Goal: Task Accomplishment & Management: Use online tool/utility

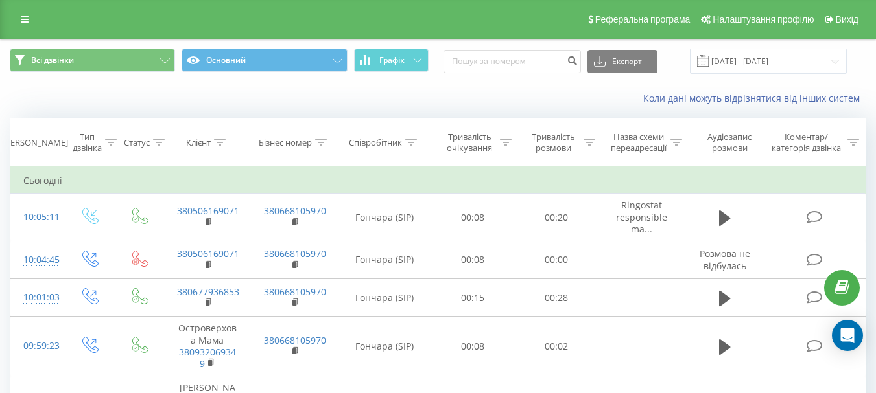
click at [28, 23] on icon at bounding box center [25, 19] width 8 height 9
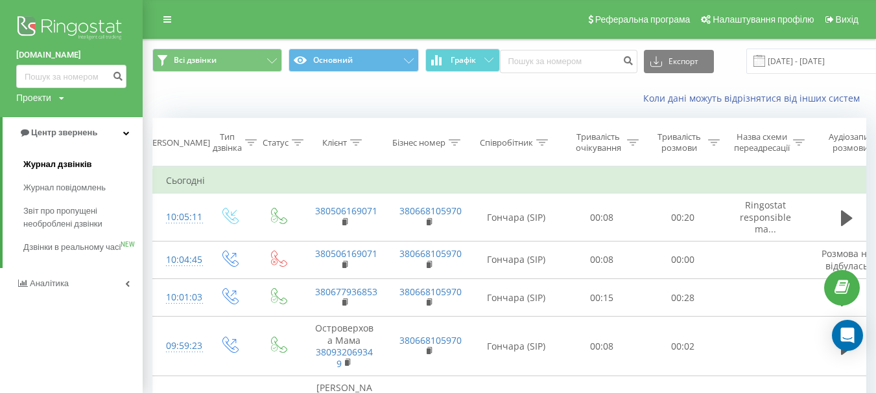
click at [74, 165] on span "Журнал дзвінків" at bounding box center [57, 164] width 69 height 13
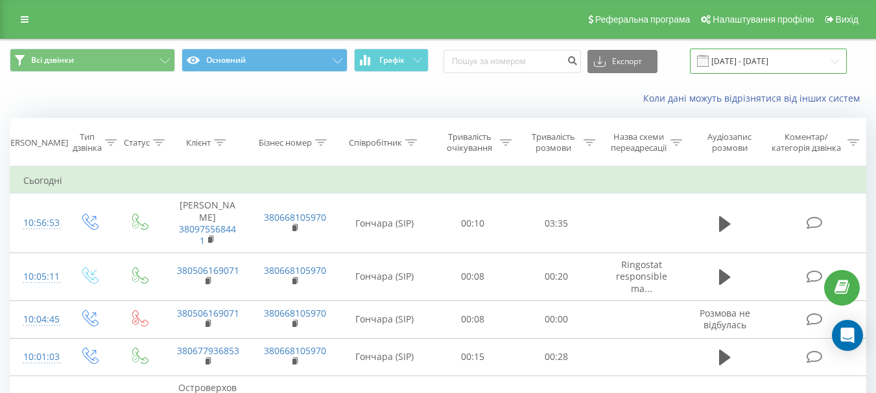
click at [791, 60] on input "[DATE] - [DATE]" at bounding box center [768, 61] width 157 height 25
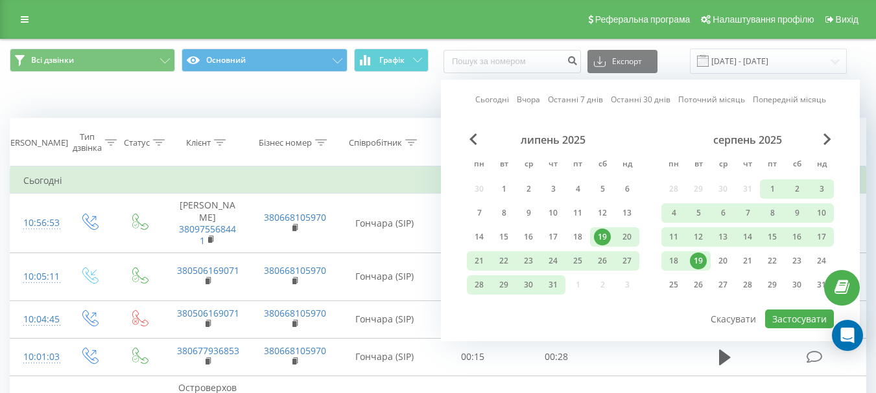
click at [696, 261] on div "19" at bounding box center [698, 261] width 17 height 17
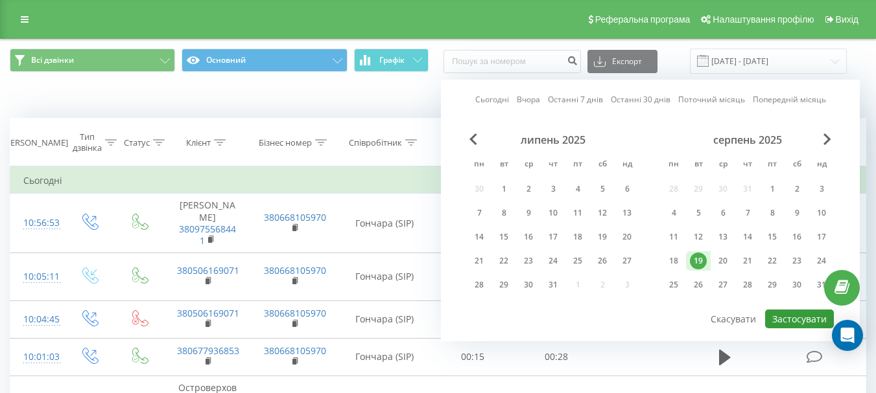
click at [784, 320] on button "Застосувати" at bounding box center [799, 319] width 69 height 19
type input "19.08.2025 - 19.08.2025"
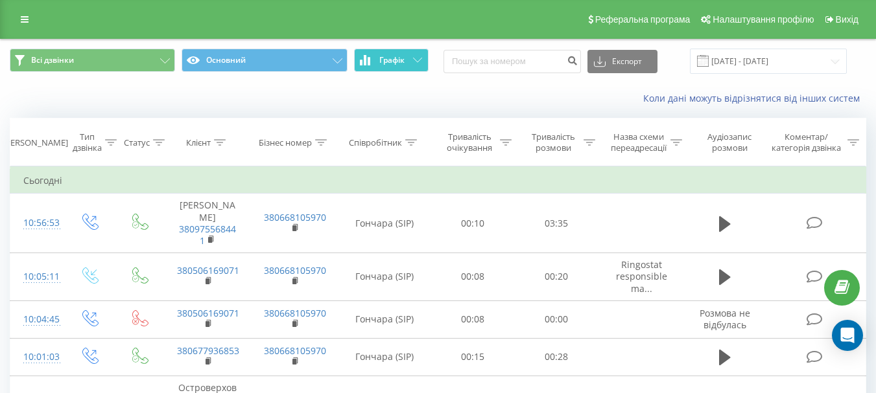
click at [419, 65] on button "Графік" at bounding box center [391, 60] width 75 height 23
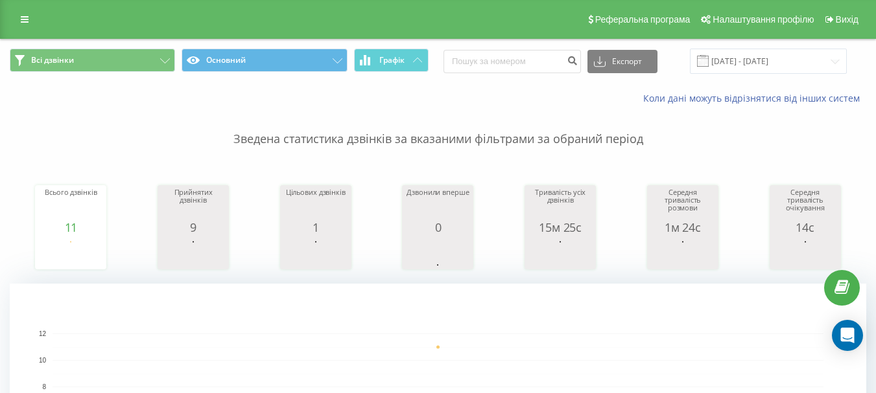
click at [21, 17] on icon at bounding box center [25, 19] width 8 height 9
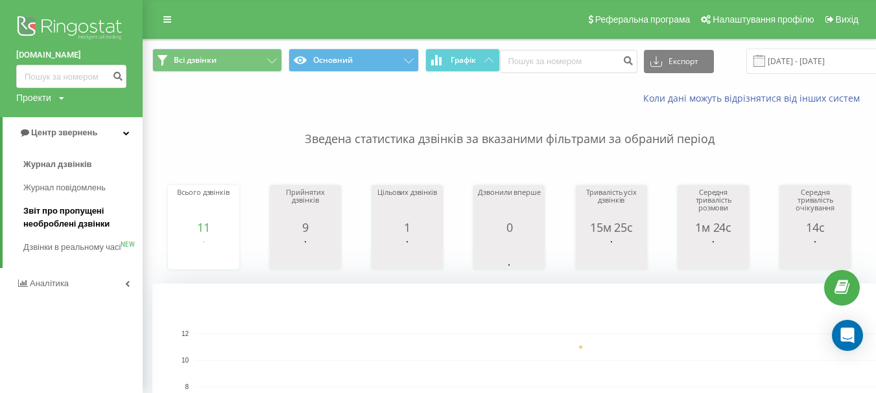
click at [68, 218] on span "Звіт про пропущені необроблені дзвінки" at bounding box center [79, 218] width 113 height 26
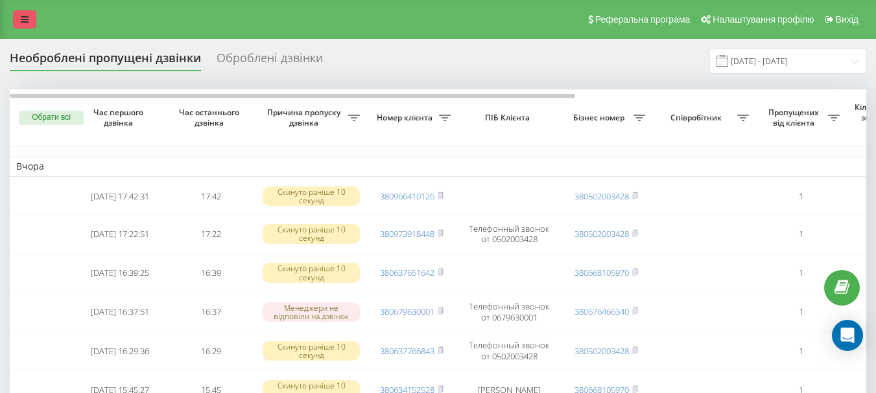
click at [20, 27] on link at bounding box center [24, 19] width 23 height 18
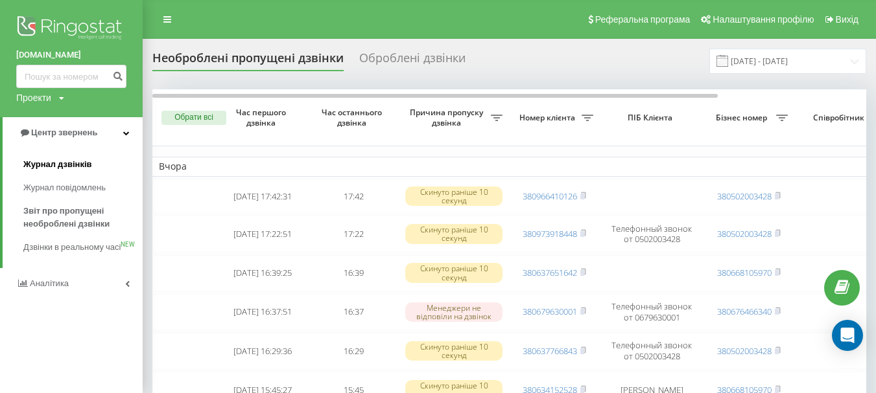
click at [71, 165] on span "Журнал дзвінків" at bounding box center [57, 164] width 69 height 13
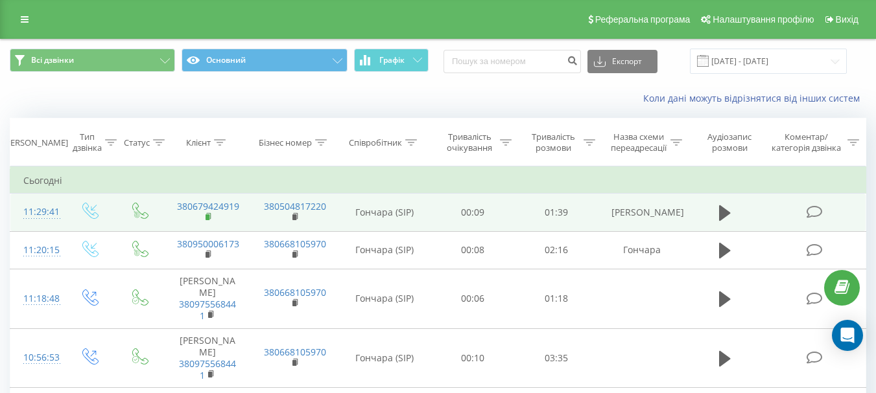
click at [209, 216] on rect at bounding box center [207, 218] width 4 height 6
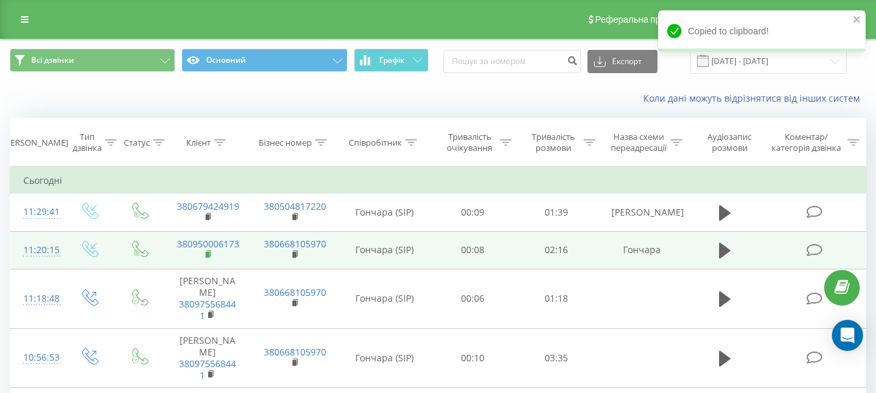
click at [207, 253] on rect at bounding box center [207, 255] width 4 height 6
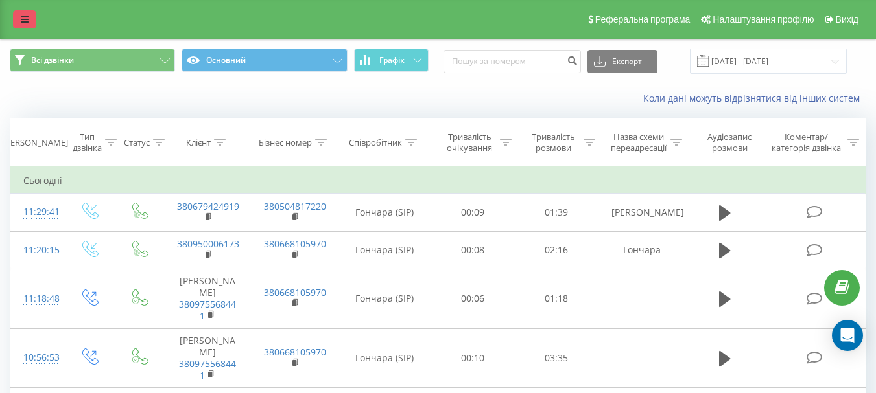
click at [27, 14] on link at bounding box center [24, 19] width 23 height 18
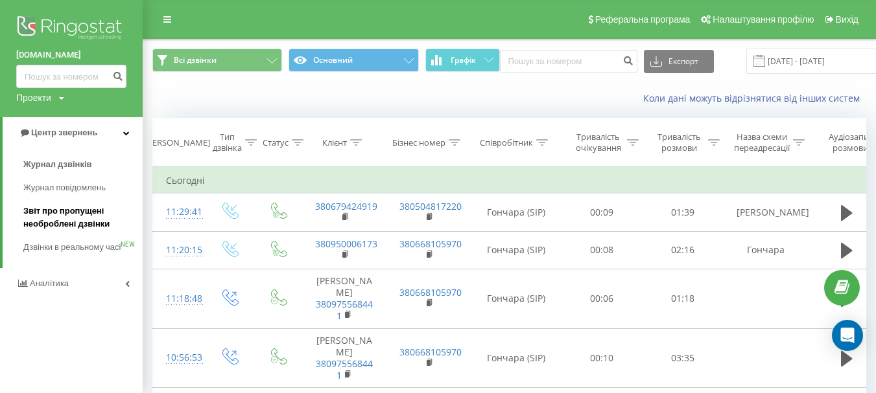
click at [60, 219] on span "Звіт про пропущені необроблені дзвінки" at bounding box center [79, 218] width 113 height 26
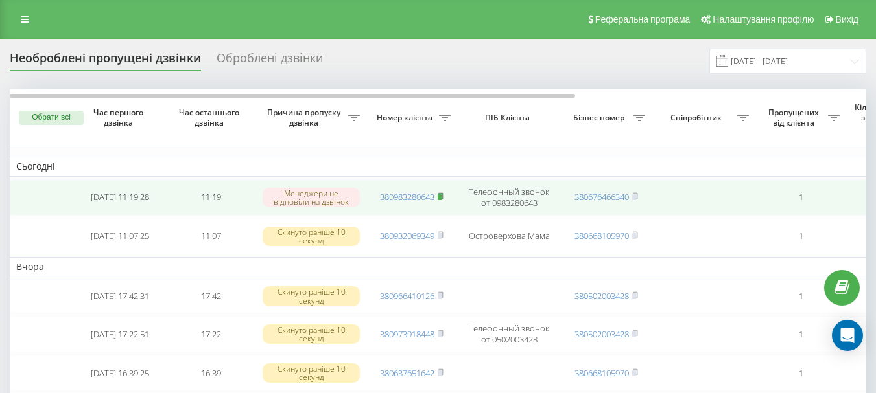
click at [443, 196] on icon at bounding box center [440, 196] width 5 height 6
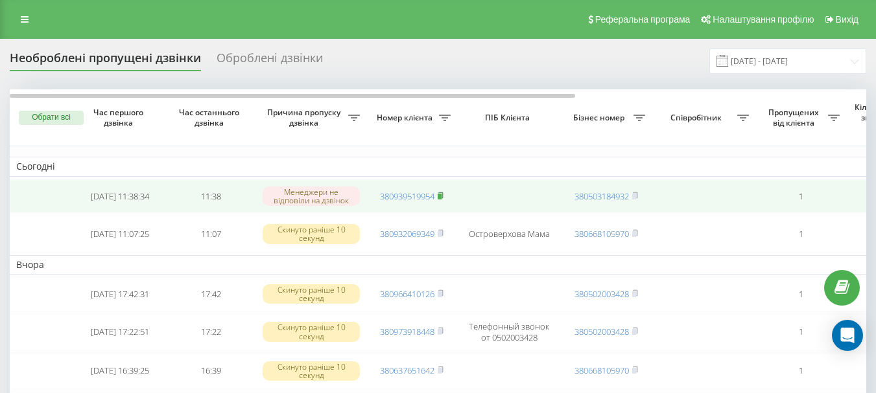
click at [443, 194] on icon at bounding box center [440, 195] width 5 height 6
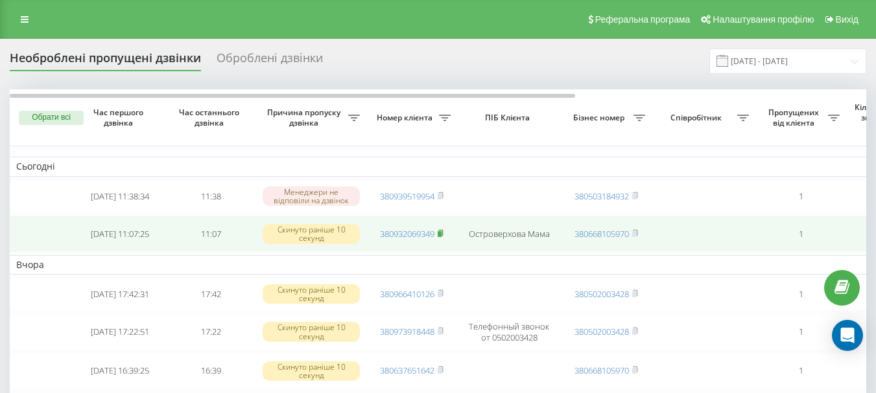
click at [443, 233] on icon at bounding box center [441, 233] width 6 height 8
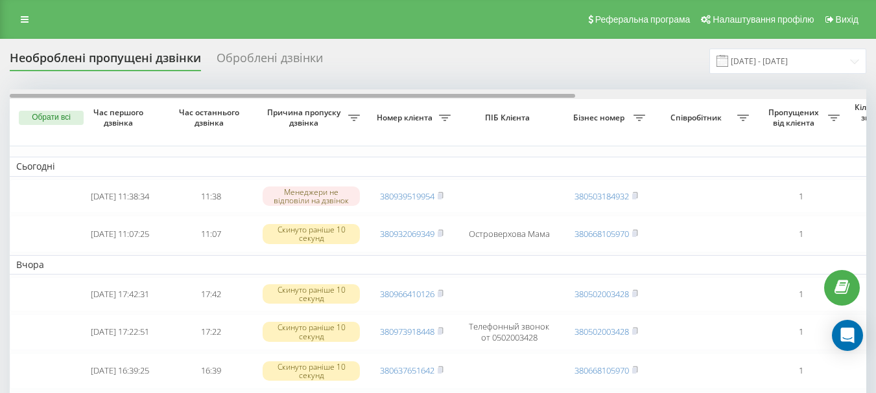
drag, startPoint x: 362, startPoint y: 94, endPoint x: 352, endPoint y: 100, distance: 12.2
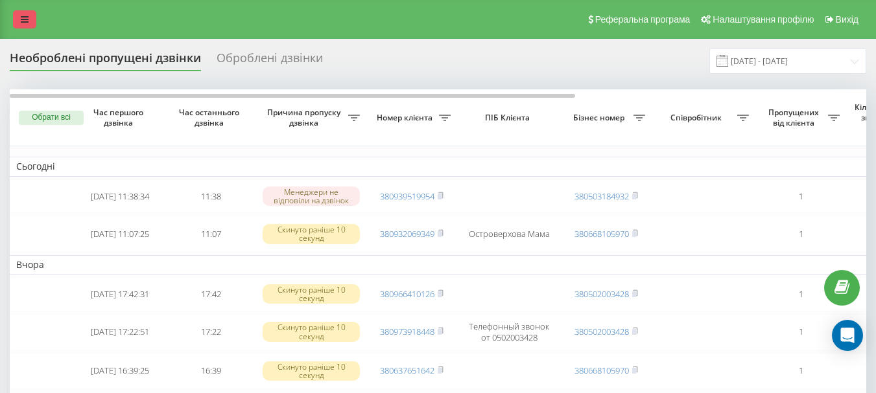
click at [23, 21] on icon at bounding box center [25, 19] width 8 height 9
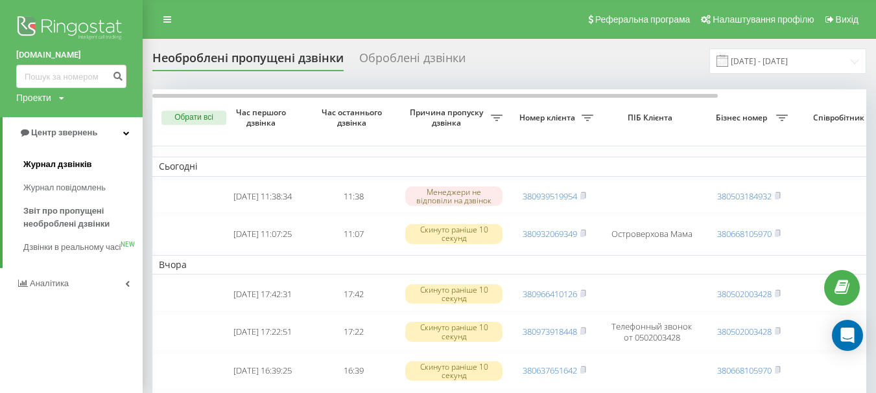
click at [46, 167] on span "Журнал дзвінків" at bounding box center [57, 164] width 69 height 13
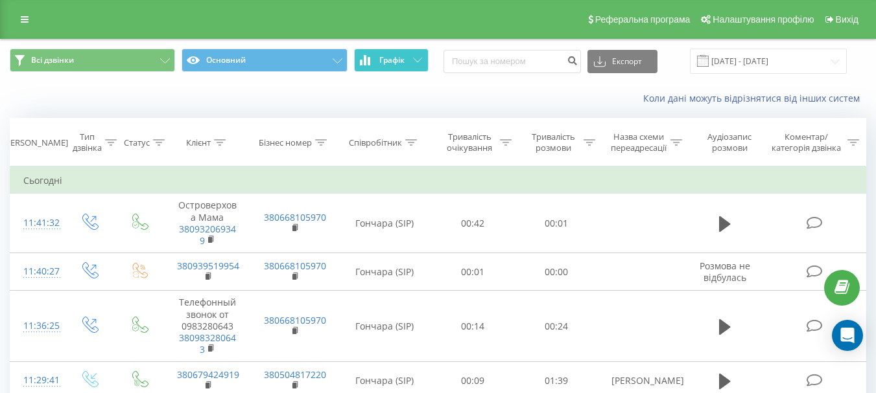
click at [413, 59] on icon at bounding box center [417, 60] width 9 height 5
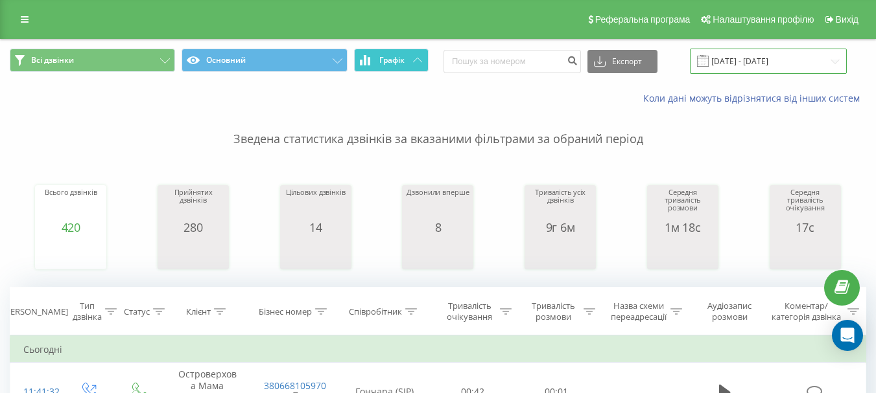
click at [803, 63] on input "[DATE] - [DATE]" at bounding box center [768, 61] width 157 height 25
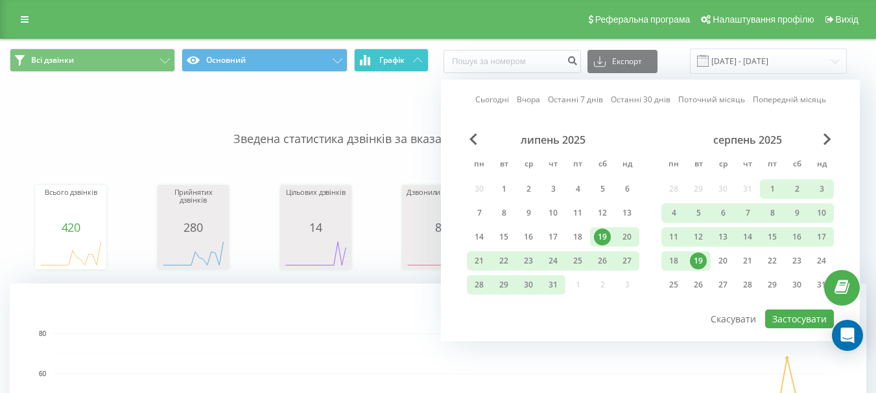
click at [700, 258] on div "19" at bounding box center [698, 261] width 17 height 17
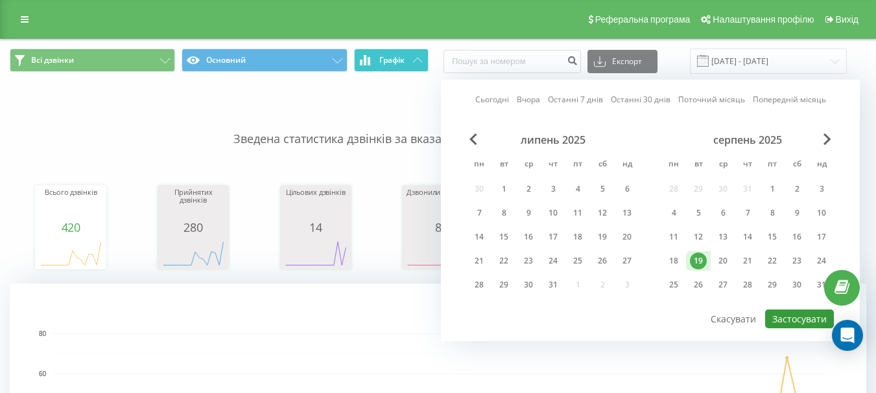
click at [785, 312] on button "Застосувати" at bounding box center [799, 319] width 69 height 19
type input "19.08.2025 - 19.08.2025"
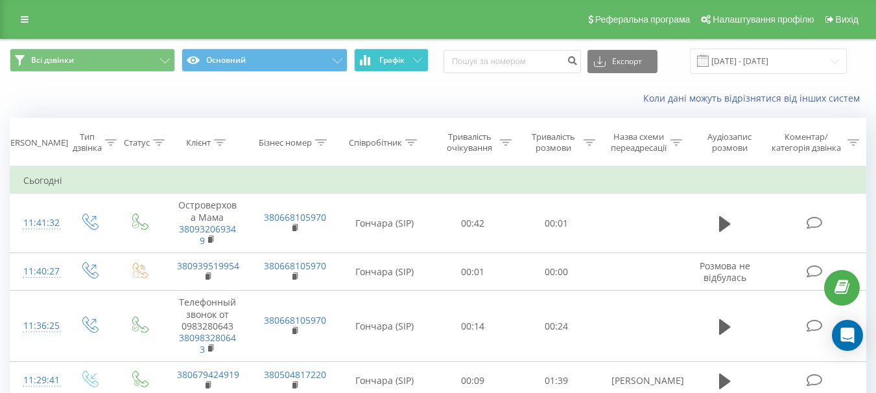
click at [419, 59] on icon at bounding box center [417, 60] width 9 height 5
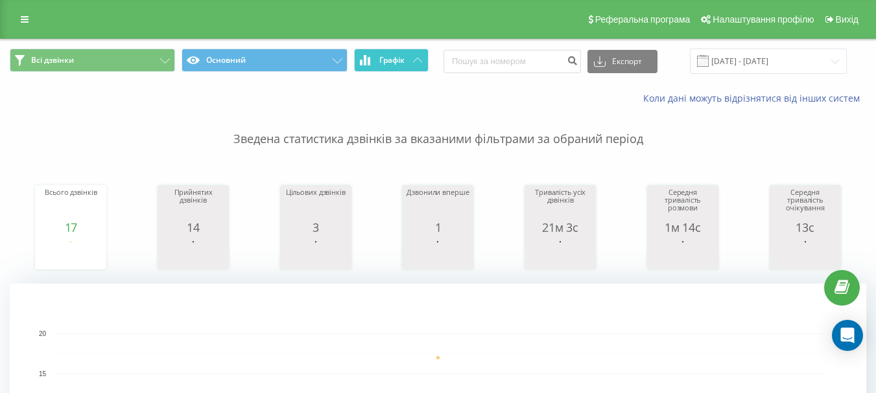
click at [409, 62] on button "Графік" at bounding box center [391, 60] width 75 height 23
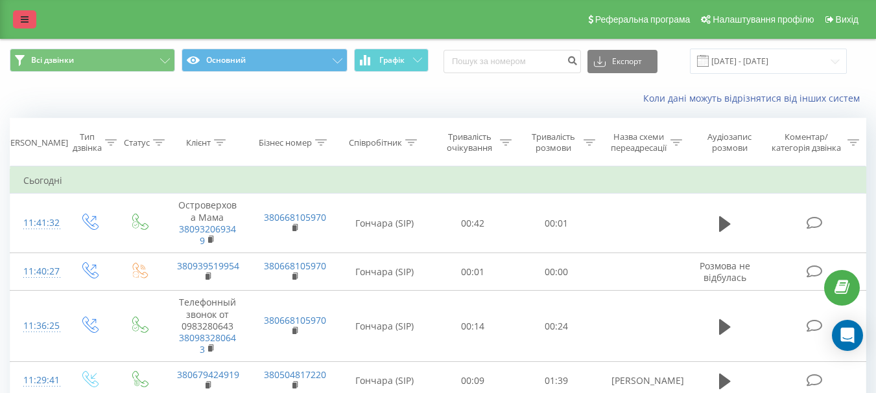
click at [27, 20] on icon at bounding box center [25, 19] width 8 height 9
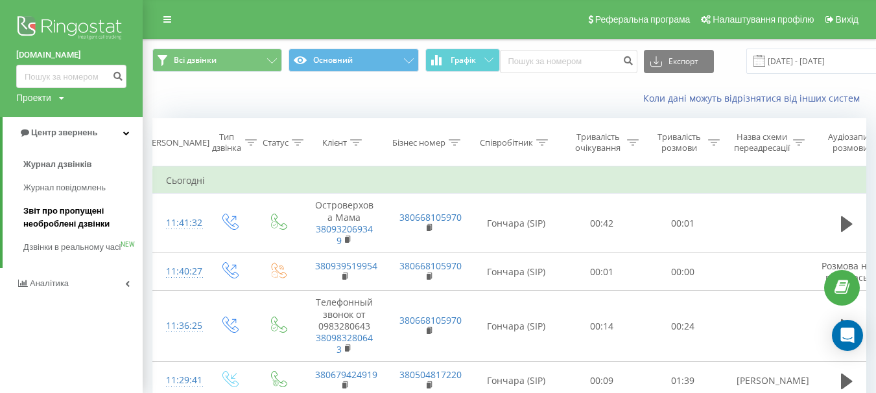
click at [43, 222] on span "Звіт про пропущені необроблені дзвінки" at bounding box center [79, 218] width 113 height 26
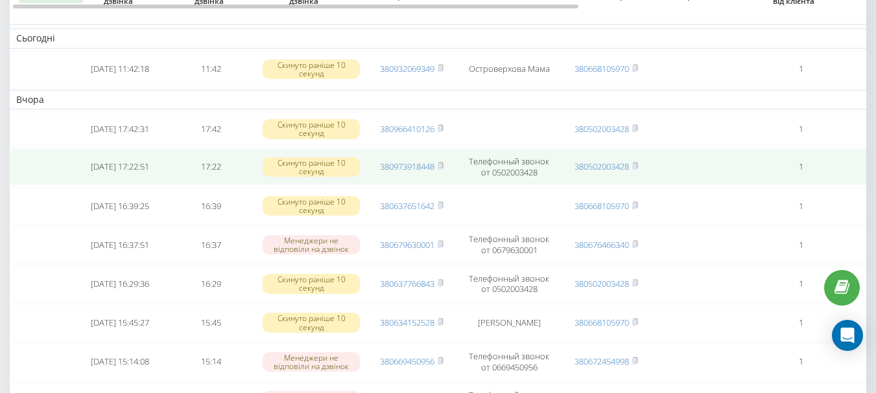
scroll to position [130, 0]
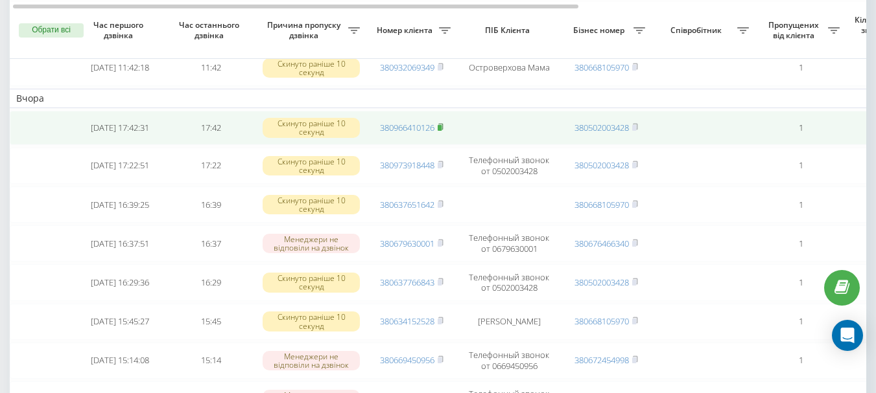
click at [441, 127] on rect at bounding box center [440, 128] width 4 height 6
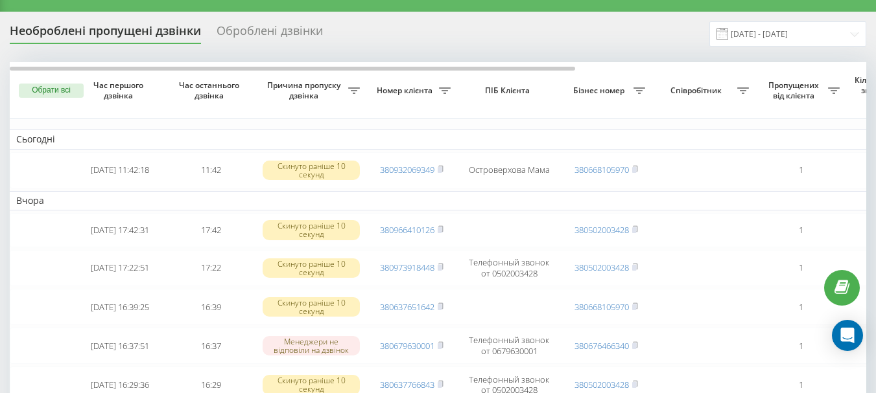
scroll to position [0, 0]
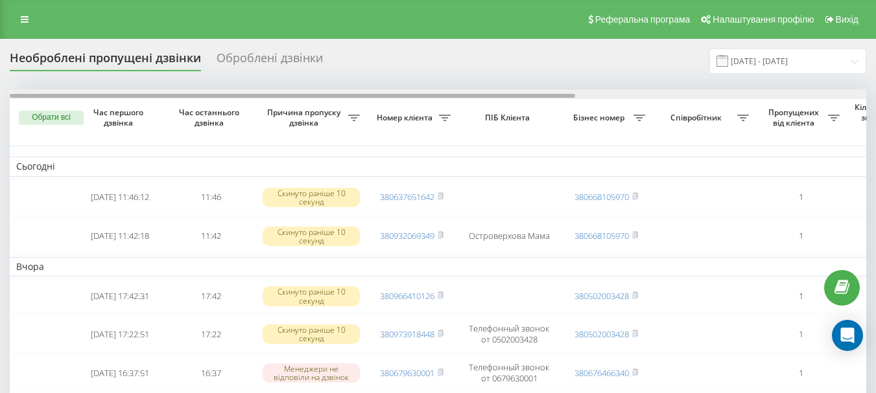
drag, startPoint x: 316, startPoint y: 97, endPoint x: 76, endPoint y: 49, distance: 244.7
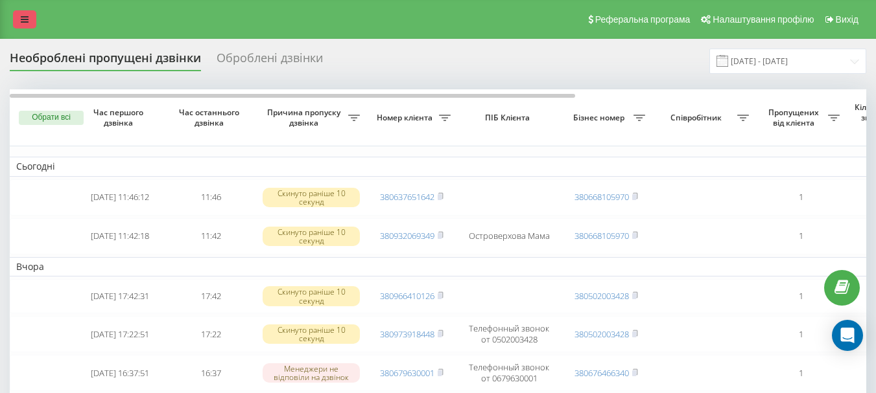
click at [27, 18] on icon at bounding box center [25, 19] width 8 height 9
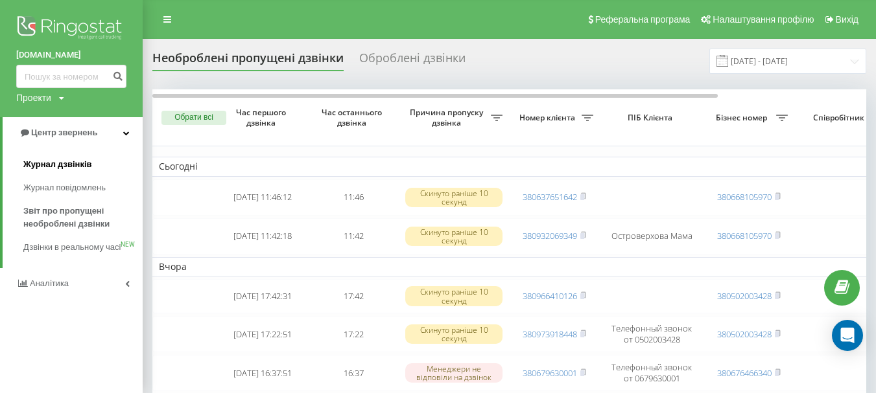
click at [64, 165] on span "Журнал дзвінків" at bounding box center [57, 164] width 69 height 13
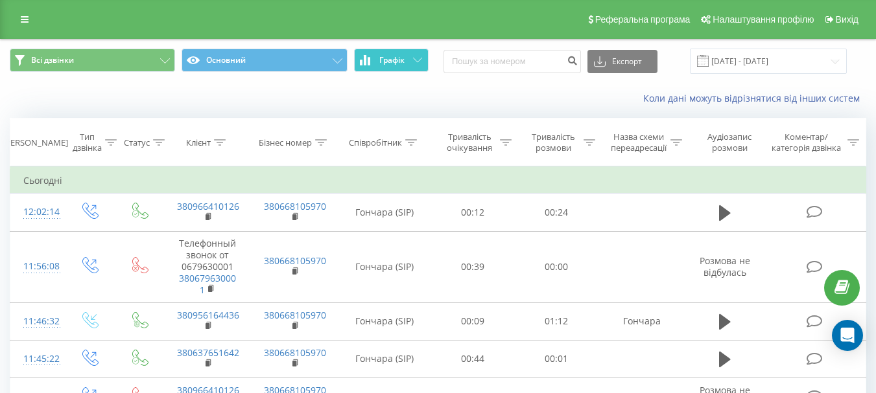
click at [409, 63] on button "Графік" at bounding box center [391, 60] width 75 height 23
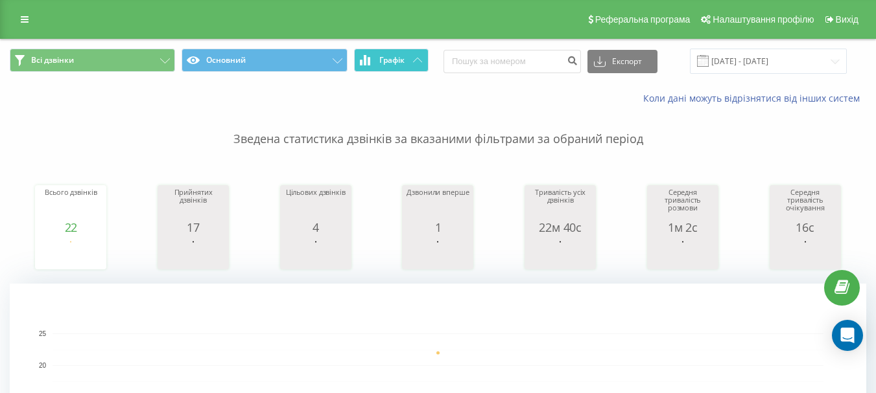
click at [409, 63] on button "Графік" at bounding box center [391, 60] width 75 height 23
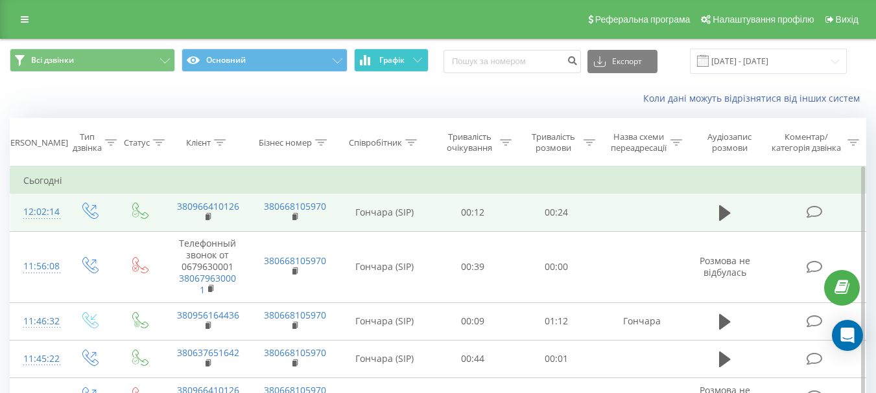
scroll to position [65, 0]
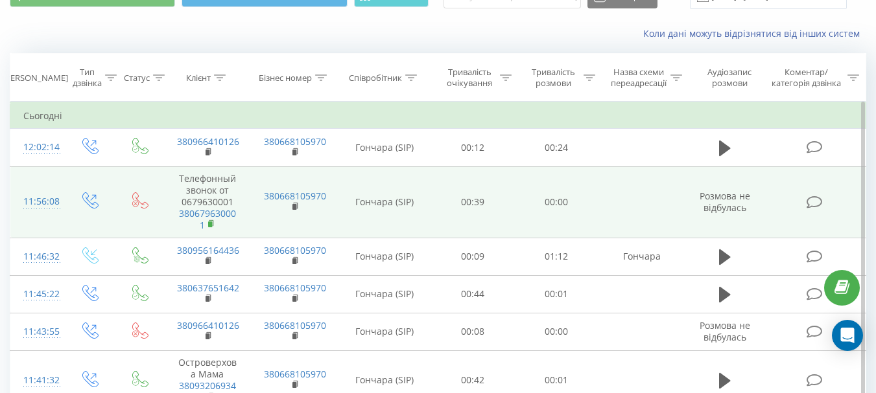
click at [211, 222] on rect at bounding box center [210, 225] width 4 height 6
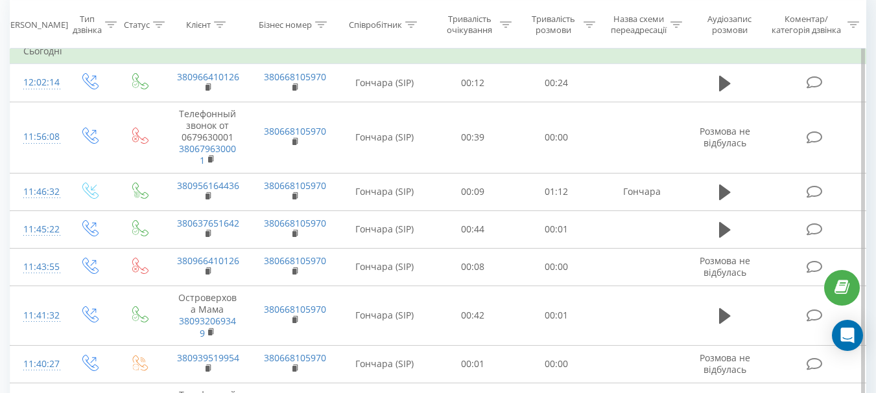
scroll to position [0, 0]
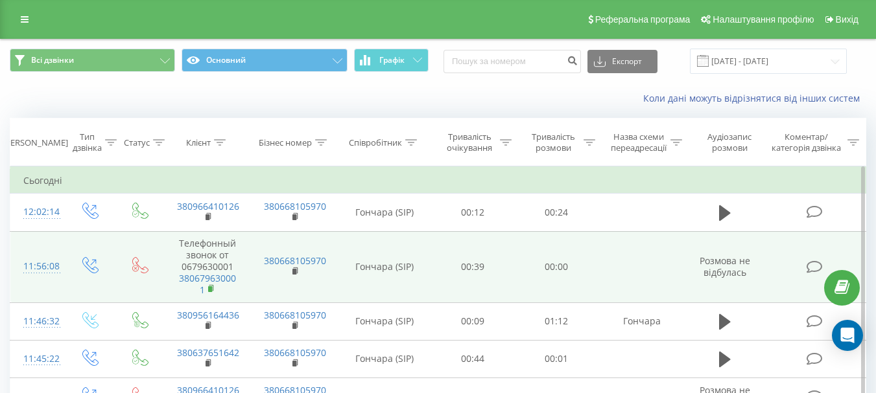
click at [210, 288] on rect at bounding box center [210, 290] width 4 height 6
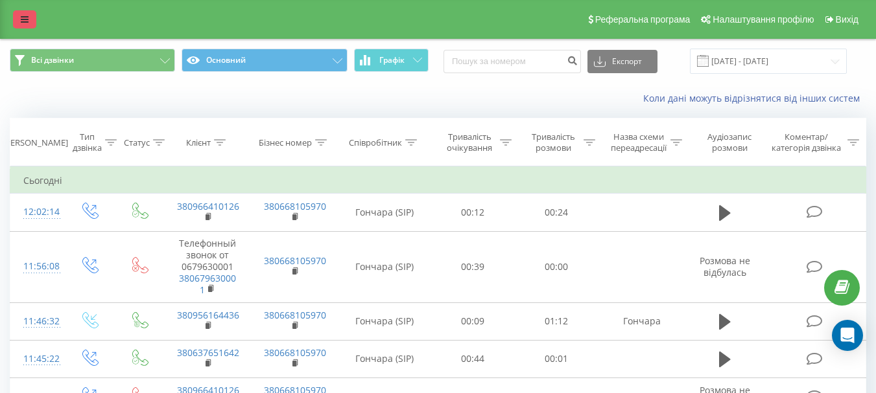
click at [21, 21] on icon at bounding box center [25, 19] width 8 height 9
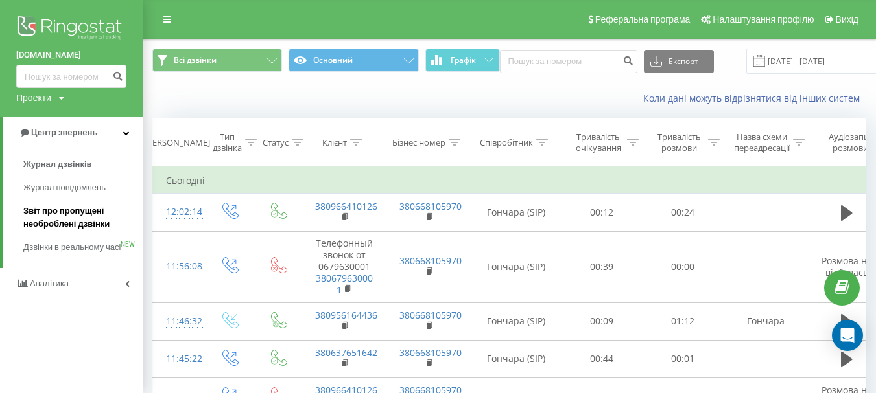
click at [62, 215] on span "Звіт про пропущені необроблені дзвінки" at bounding box center [79, 218] width 113 height 26
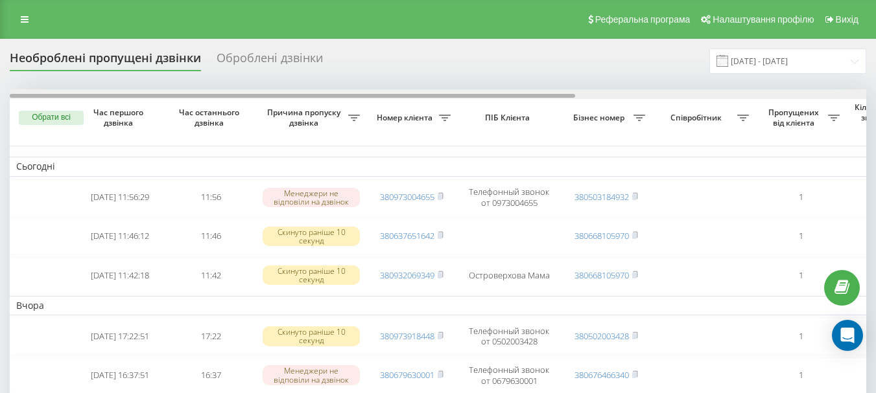
drag, startPoint x: 340, startPoint y: 97, endPoint x: 285, endPoint y: 113, distance: 56.6
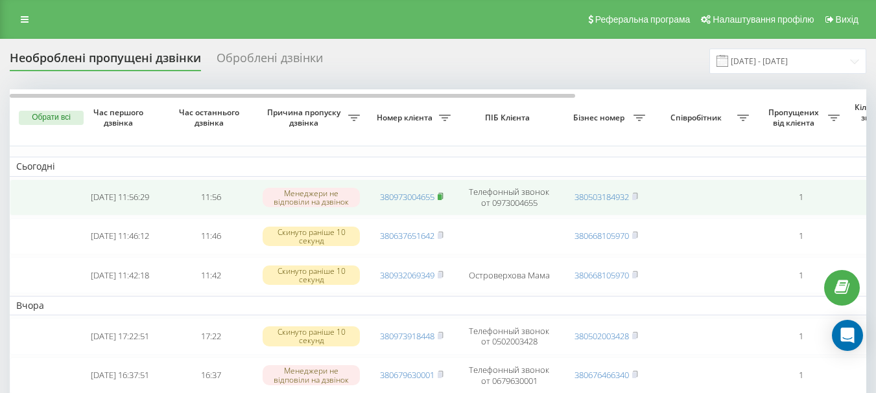
click at [441, 196] on rect at bounding box center [440, 197] width 4 height 6
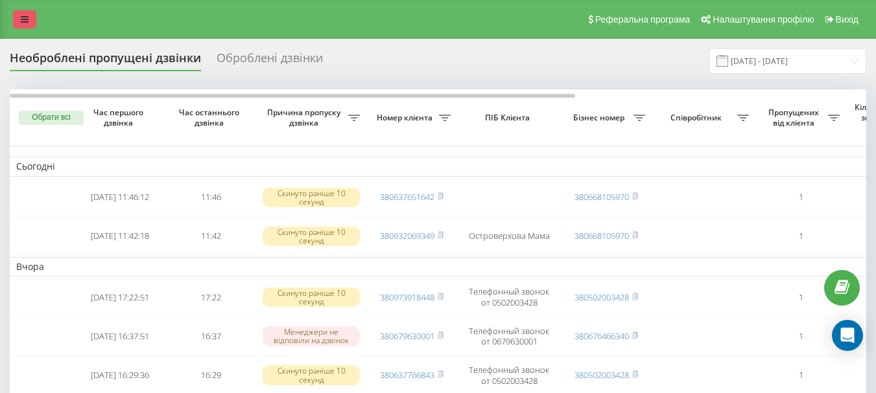
click at [19, 18] on link at bounding box center [24, 19] width 23 height 18
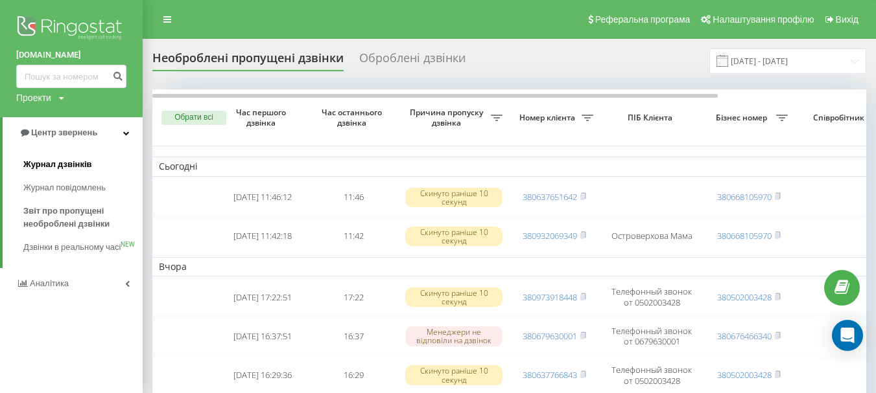
click at [62, 161] on span "Журнал дзвінків" at bounding box center [57, 164] width 69 height 13
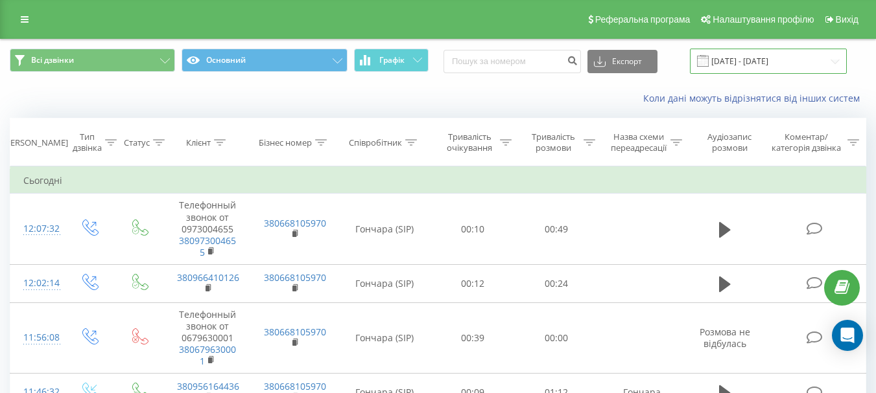
click at [783, 53] on input "[DATE] - [DATE]" at bounding box center [768, 61] width 157 height 25
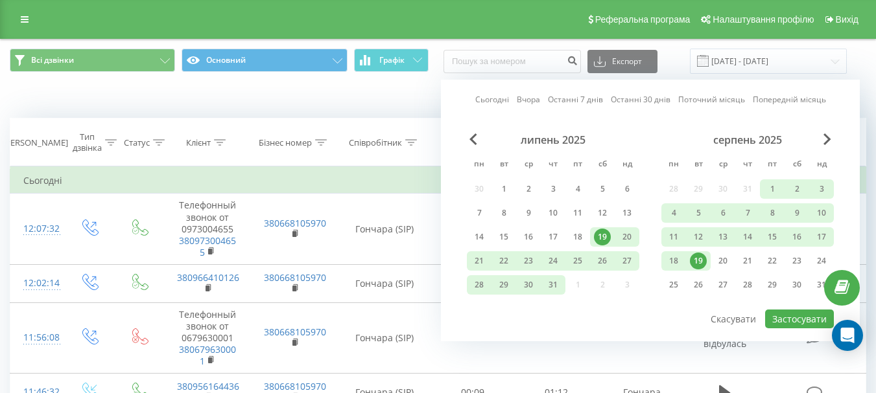
click at [701, 257] on div "19" at bounding box center [698, 261] width 17 height 17
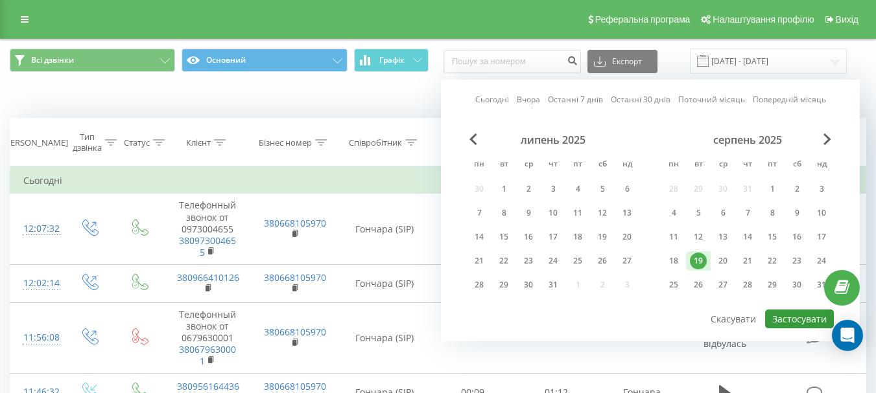
click at [796, 316] on button "Застосувати" at bounding box center [799, 319] width 69 height 19
type input "19.08.2025 - 19.08.2025"
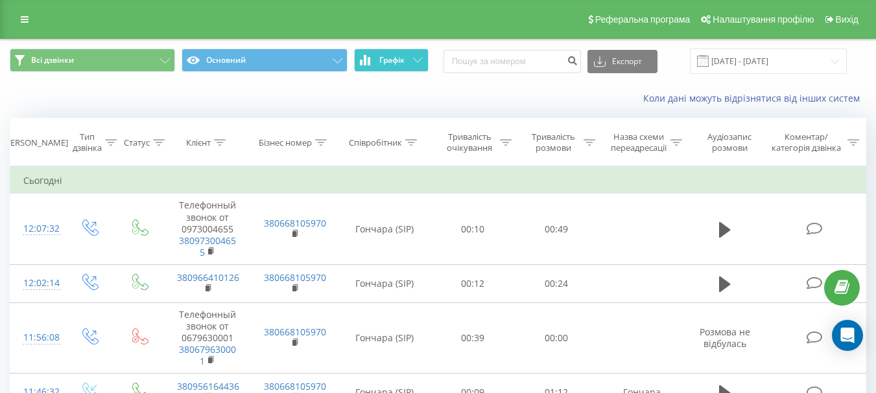
click at [421, 65] on button "Графік" at bounding box center [391, 60] width 75 height 23
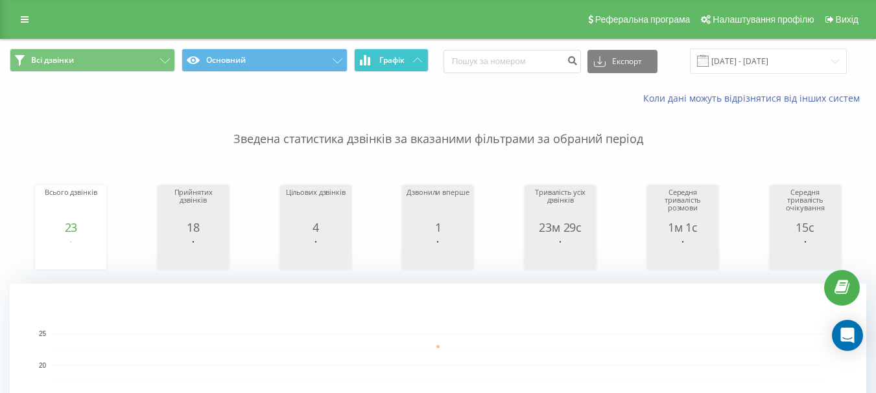
click at [421, 63] on button "Графік" at bounding box center [391, 60] width 75 height 23
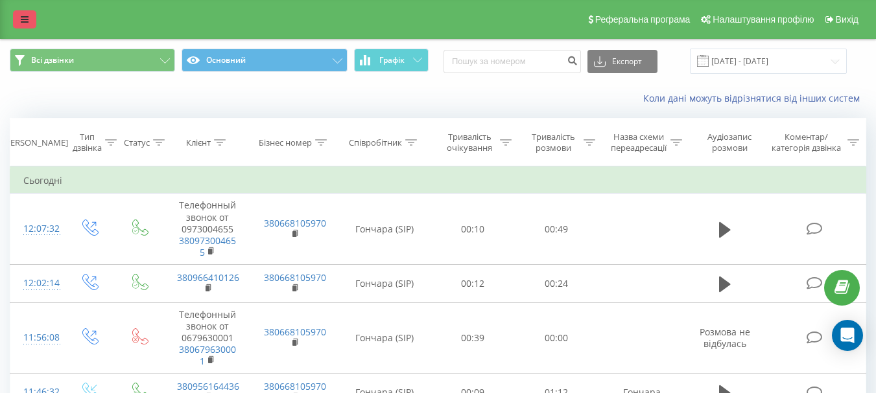
click at [21, 19] on icon at bounding box center [25, 19] width 8 height 9
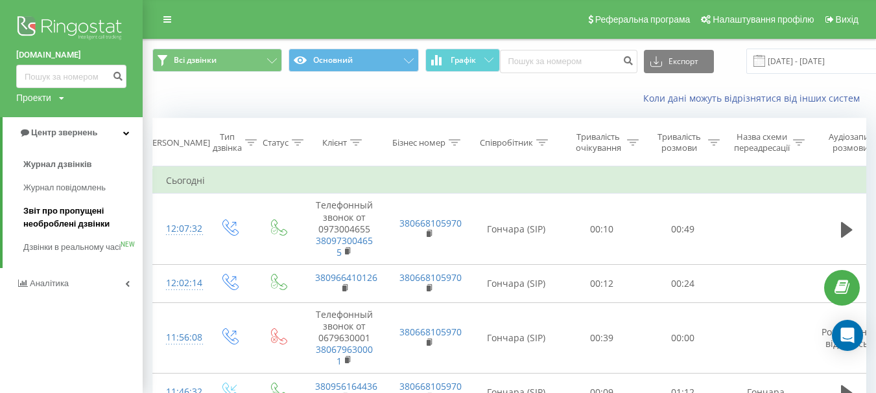
click at [70, 218] on span "Звіт про пропущені необроблені дзвінки" at bounding box center [79, 218] width 113 height 26
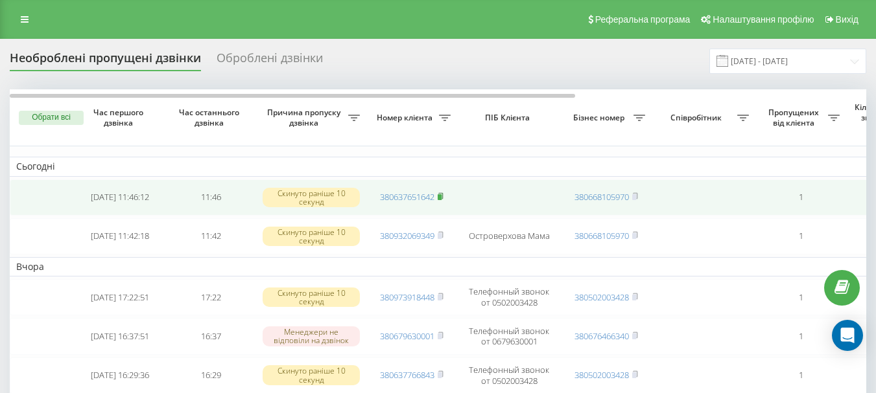
click at [442, 194] on icon at bounding box center [441, 197] width 6 height 8
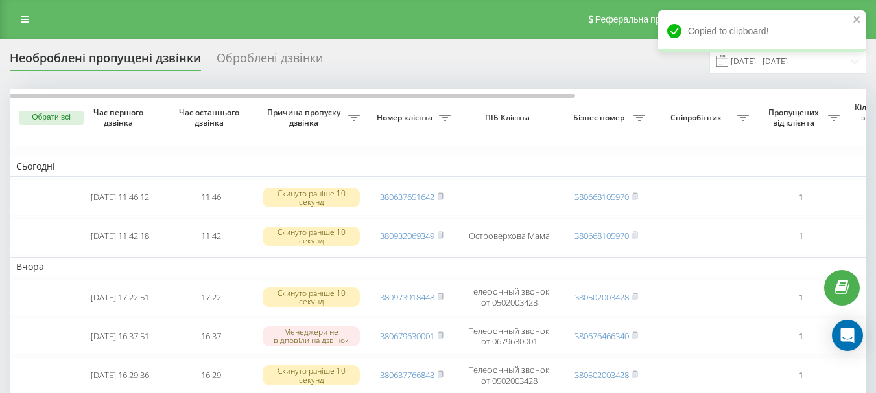
click at [27, 8] on div "Реферальна програма Налаштування профілю Вихід" at bounding box center [438, 19] width 876 height 39
click at [26, 19] on icon at bounding box center [25, 19] width 8 height 9
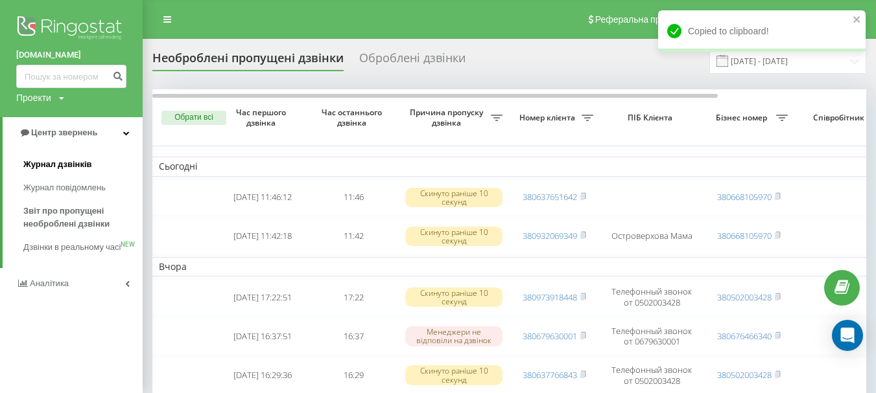
click at [72, 163] on span "Журнал дзвінків" at bounding box center [57, 164] width 69 height 13
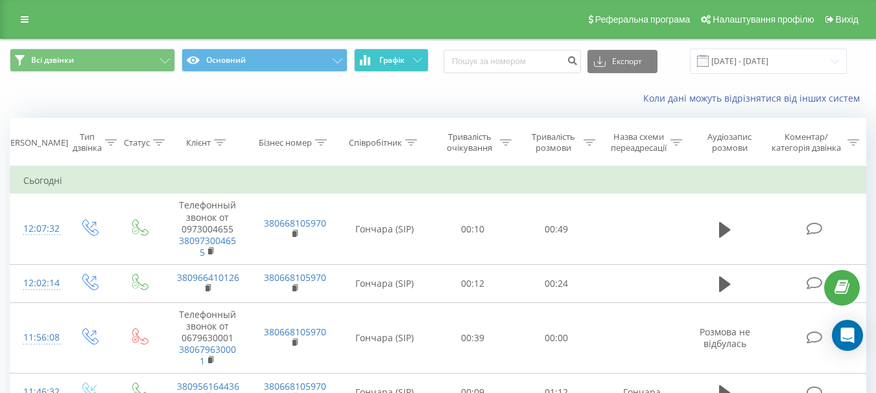
click at [415, 58] on icon at bounding box center [417, 60] width 9 height 5
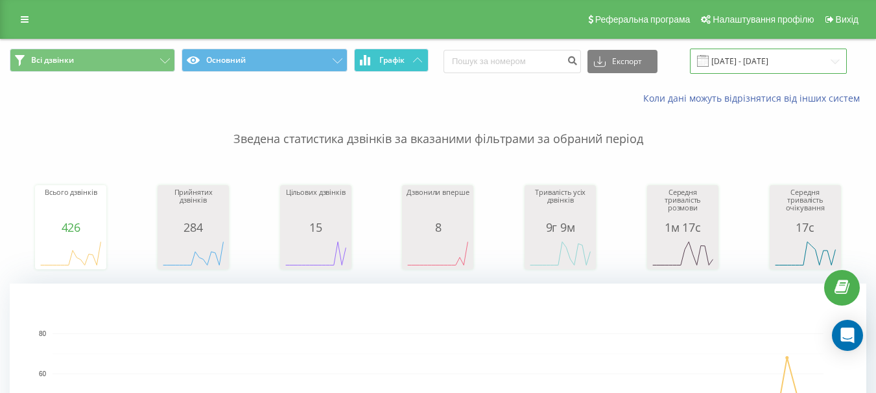
click at [728, 59] on input "[DATE] - [DATE]" at bounding box center [768, 61] width 157 height 25
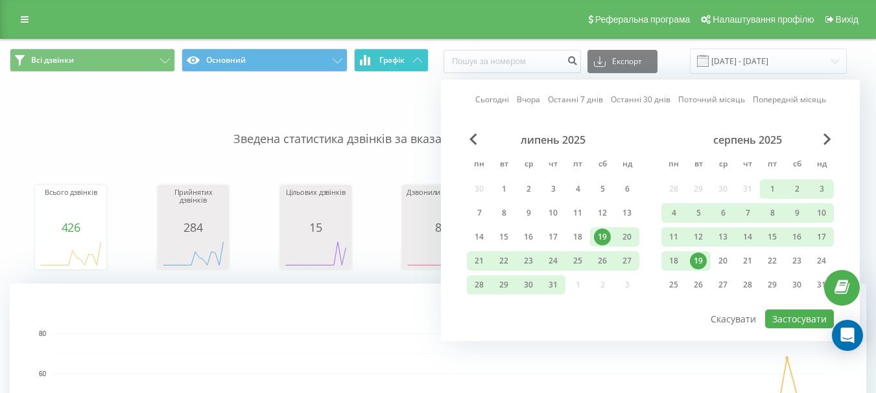
click at [700, 261] on div "19" at bounding box center [698, 261] width 17 height 17
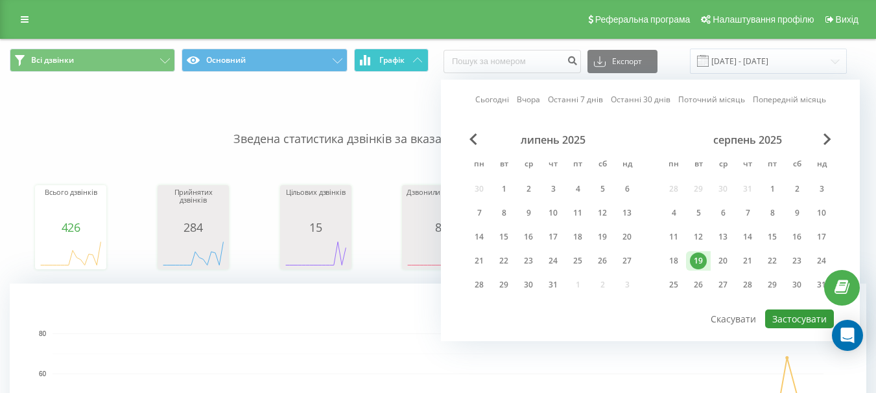
click at [788, 318] on button "Застосувати" at bounding box center [799, 319] width 69 height 19
type input "19.08.2025 - 19.08.2025"
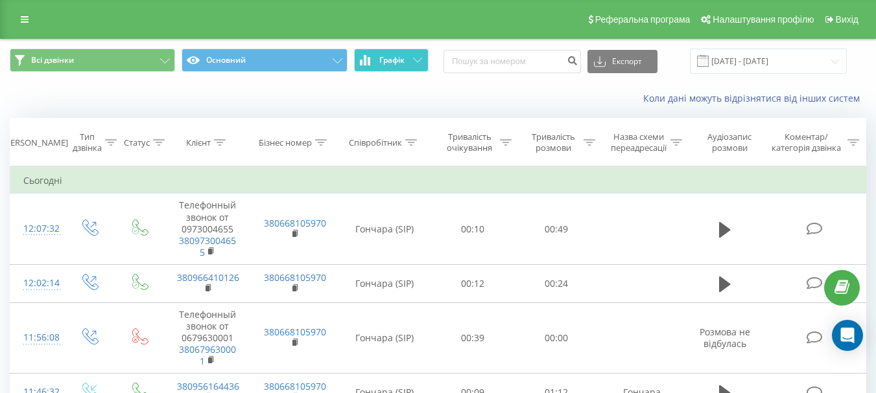
click at [391, 52] on button "Графік" at bounding box center [391, 60] width 75 height 23
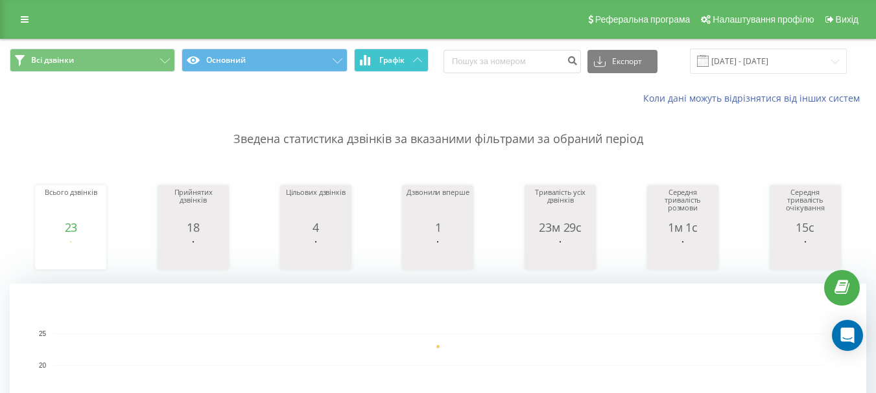
click at [391, 52] on button "Графік" at bounding box center [391, 60] width 75 height 23
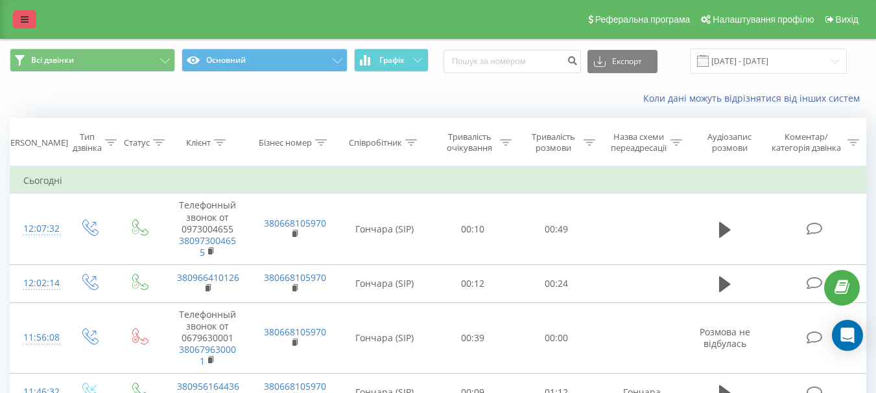
click at [27, 16] on icon at bounding box center [25, 19] width 8 height 9
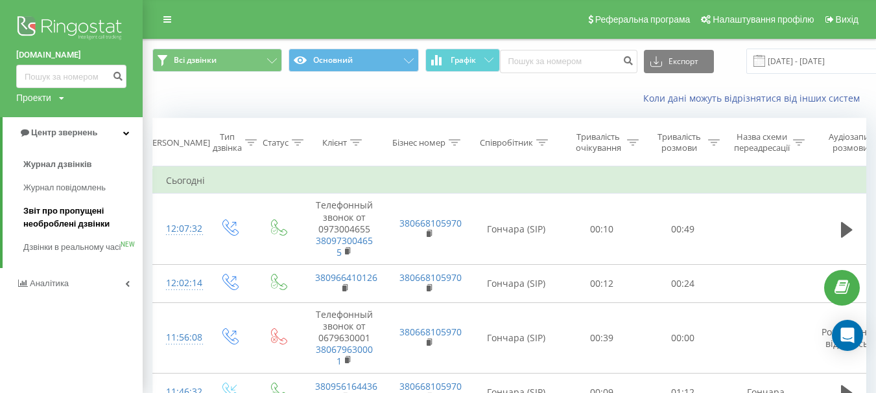
click at [64, 215] on span "Звіт про пропущені необроблені дзвінки" at bounding box center [79, 218] width 113 height 26
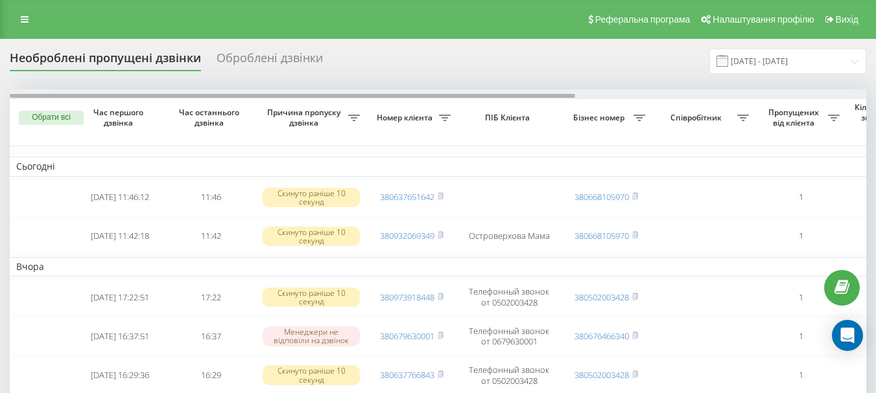
drag, startPoint x: 449, startPoint y: 95, endPoint x: 365, endPoint y: 115, distance: 86.5
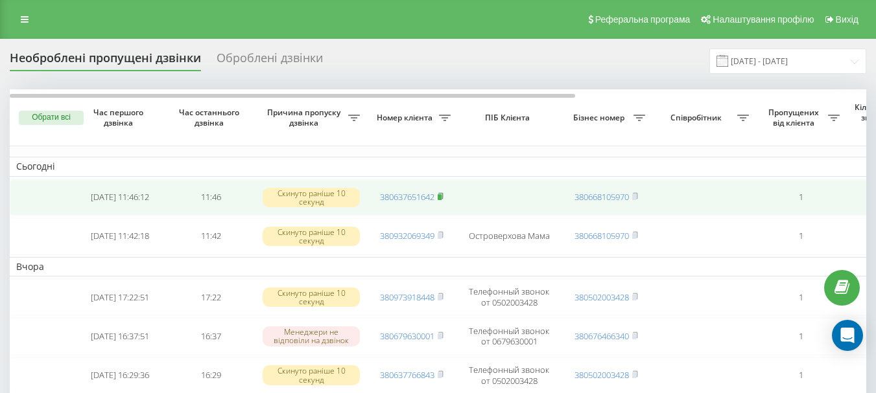
click at [443, 194] on icon at bounding box center [440, 196] width 5 height 6
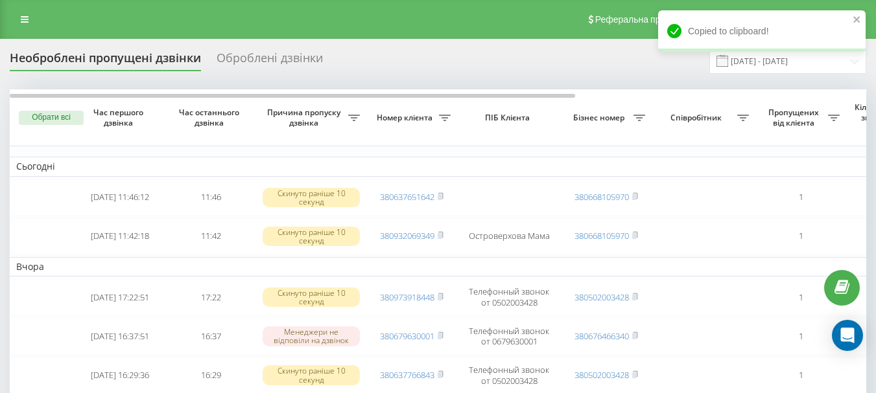
scroll to position [130, 0]
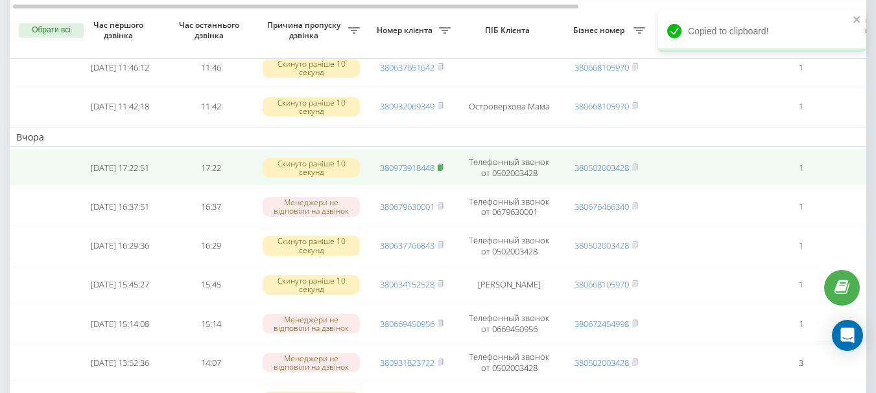
click at [441, 165] on rect at bounding box center [440, 168] width 4 height 6
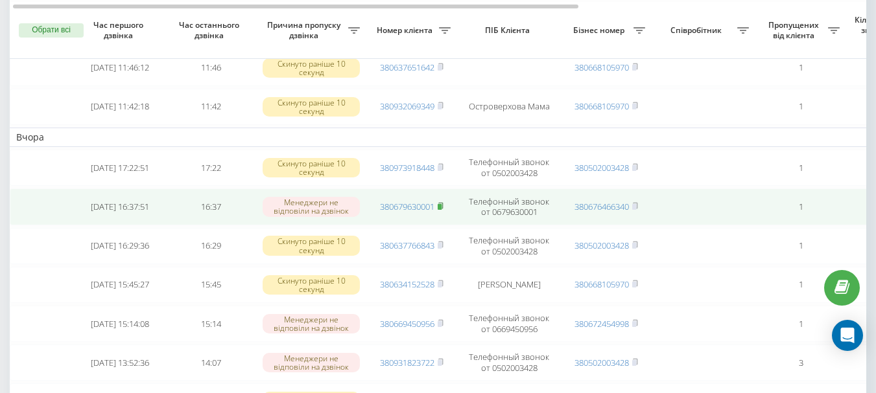
click at [441, 207] on rect at bounding box center [440, 207] width 4 height 6
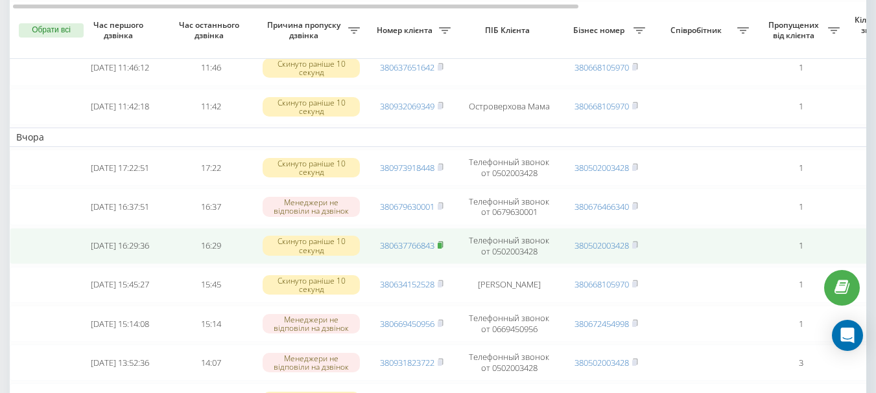
click at [441, 247] on rect at bounding box center [440, 246] width 4 height 6
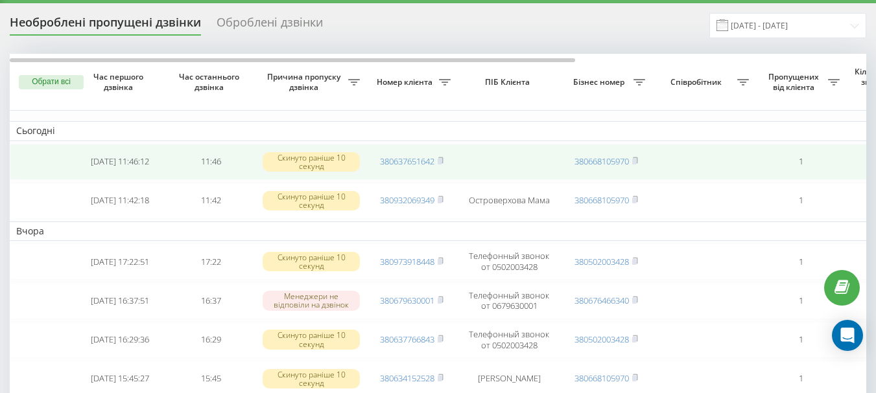
scroll to position [0, 0]
